Goal: Contribute content

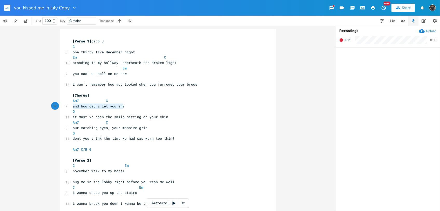
drag, startPoint x: 131, startPoint y: 105, endPoint x: 64, endPoint y: 107, distance: 67.1
click at [72, 107] on div "7 and how did i let you in?" at bounding box center [166, 105] width 188 height 5
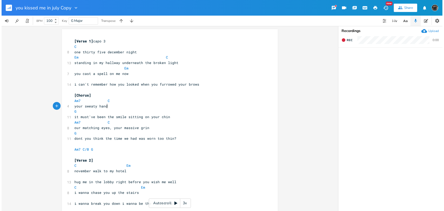
scroll to position [0, 28]
type textarea "your sweaty hand"
click at [183, 102] on pre "Am7 C" at bounding box center [167, 100] width 188 height 5
click at [181, 104] on pre "your sweaty hand" at bounding box center [167, 105] width 188 height 5
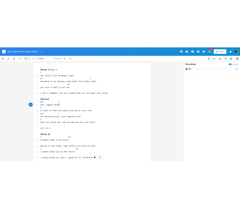
scroll to position [0, 21]
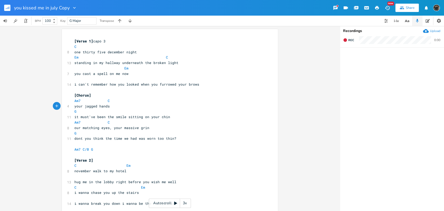
type textarea "jagged hands"
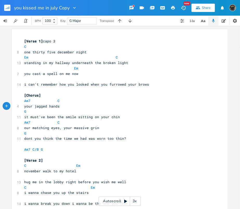
click at [98, 107] on pre "your jagged hands" at bounding box center [117, 105] width 188 height 5
type textarea "they e"
type textarea "left a mark"
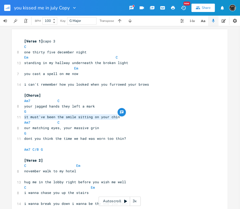
drag, startPoint x: 120, startPoint y: 116, endPoint x: 19, endPoint y: 115, distance: 101.4
click at [23, 115] on div "11 it must've been the smile sitting on your chin" at bounding box center [117, 116] width 188 height 5
type textarea "on my collarbones"
type textarea "the k"
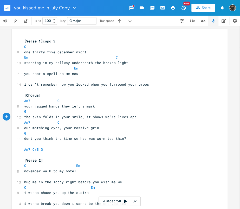
type textarea "skin folds in your smile, it shows we're lives apart"
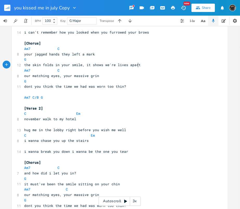
scroll to position [58, 0]
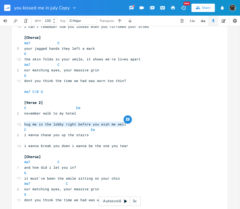
drag, startPoint x: 135, startPoint y: 124, endPoint x: 18, endPoint y: 125, distance: 117.2
click at [23, 125] on div "13 hug me in the lobby right before you wish me well" at bounding box center [117, 123] width 188 height 5
type textarea "pull away without"
type textarea "pull away witho"
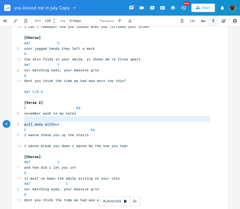
drag, startPoint x: 59, startPoint y: 121, endPoint x: 53, endPoint y: 123, distance: 6.1
click at [53, 123] on pre "pull away without" at bounding box center [117, 123] width 188 height 5
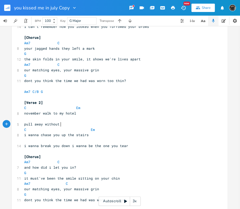
click at [62, 125] on pre "pull away without" at bounding box center [117, 123] width 188 height 5
drag, startPoint x: 62, startPoint y: 125, endPoint x: 17, endPoint y: 124, distance: 45.5
click at [23, 124] on div "5 pull away without" at bounding box center [117, 123] width 188 height 5
type textarea "you linger in the lobby and"
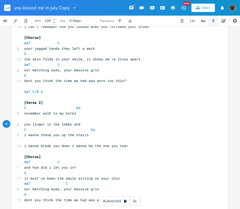
type textarea "i"
type textarea "then i crack like an eggshell"
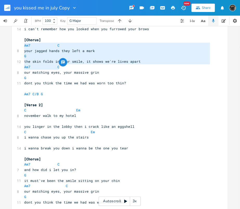
type textarea "Am7 C your jagged hands they left a mark G the skin folds in your smile, it sho…"
drag, startPoint x: 22, startPoint y: 44, endPoint x: 137, endPoint y: 64, distance: 117.0
click at [137, 64] on div "[Verse 1] capo 3 C 8 one thirty five december night Em C 13 standing in my hall…" at bounding box center [117, 212] width 188 height 459
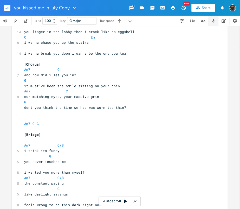
scroll to position [142, 0]
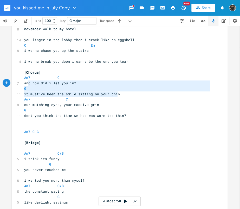
type textarea "Am7 C and how did i let you in? G it must've been the smile sitting on your chin"
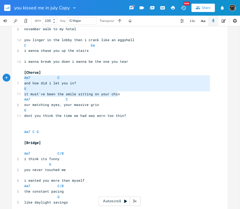
drag, startPoint x: 126, startPoint y: 94, endPoint x: 21, endPoint y: 80, distance: 105.4
click at [21, 80] on div "Am7 C and how did i let you in? G it must've been the smile sitting on your chi…" at bounding box center [120, 125] width 216 height 476
paste textarea
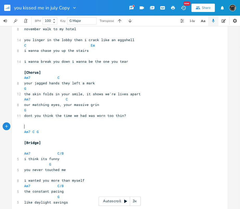
click at [174, 127] on pre "​" at bounding box center [117, 125] width 188 height 5
drag, startPoint x: 106, startPoint y: 105, endPoint x: 16, endPoint y: 104, distance: 89.4
click at [23, 104] on div "8 our matching eyes, your massive grin" at bounding box center [117, 104] width 188 height 5
type textarea "your leaking arms, so full of ink"
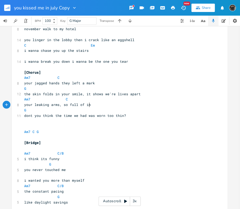
scroll to position [0, 48]
type textarea "think the time we had was worn too thin?"
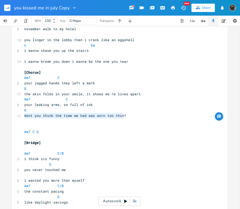
drag, startPoint x: 129, startPoint y: 114, endPoint x: 19, endPoint y: 115, distance: 109.9
click at [23, 115] on div "11 dont you think the time we had was worn too thin?" at bounding box center [117, 115] width 188 height 5
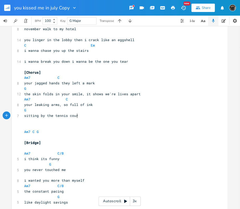
scroll to position [0, 39]
type textarea "sitting by the tennis court"
type textarea "and you never blinked"
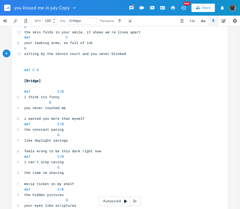
scroll to position [229, 0]
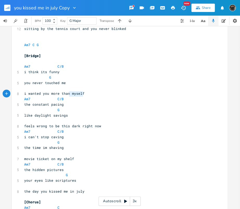
type textarea "i wanted you more than myself"
drag, startPoint x: 90, startPoint y: 93, endPoint x: 13, endPoint y: 91, distance: 76.7
click at [13, 91] on div "i wanted you more than myself x [Verse 1] capo 3 C 8 one thirty five december n…" at bounding box center [120, 38] width 216 height 476
